Goal: Find specific page/section: Find specific page/section

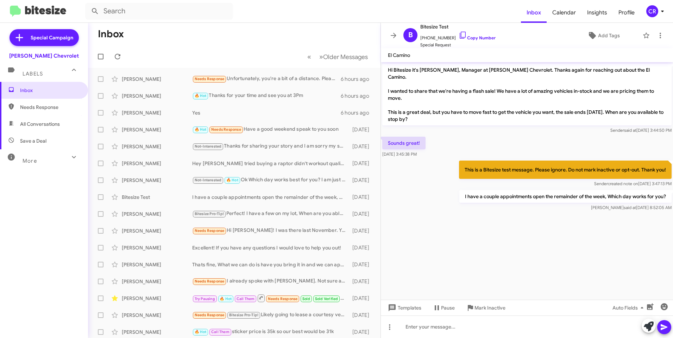
click at [35, 107] on span "Needs Response" at bounding box center [50, 107] width 60 height 7
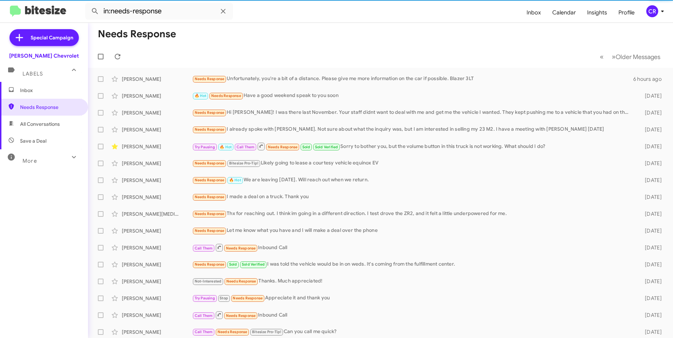
click at [45, 126] on span "All Conversations" at bounding box center [40, 124] width 40 height 7
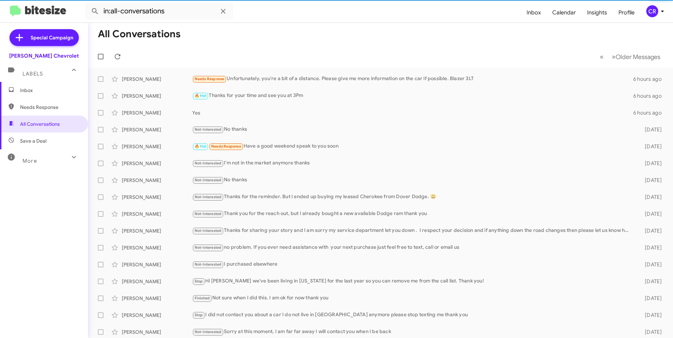
click at [39, 141] on span "Save a Deal" at bounding box center [33, 141] width 26 height 7
type input "in:not-interested"
